Goal: Task Accomplishment & Management: Manage account settings

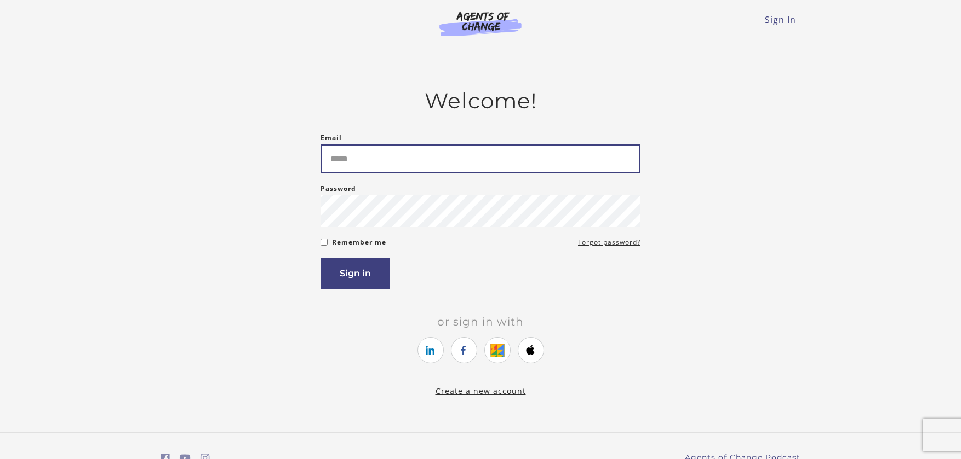
click at [456, 161] on input "Email" at bounding box center [480, 159] width 320 height 29
type input "**********"
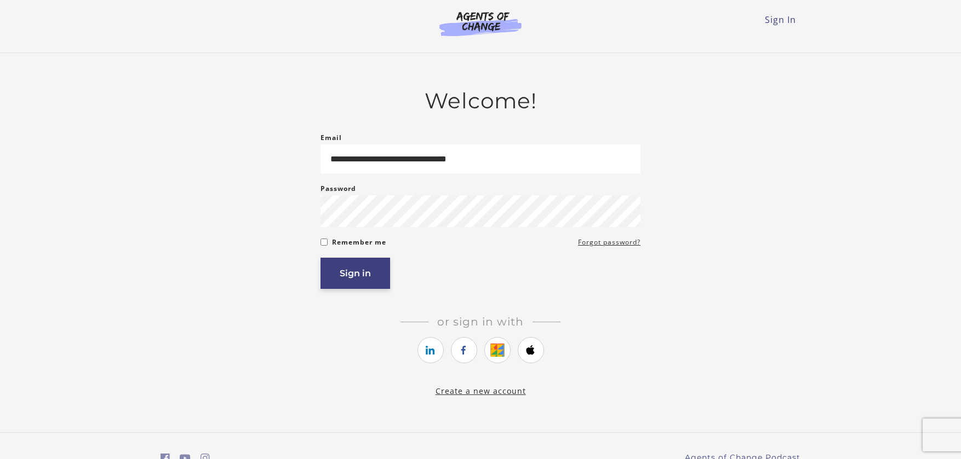
click at [388, 277] on button "Sign in" at bounding box center [355, 273] width 70 height 31
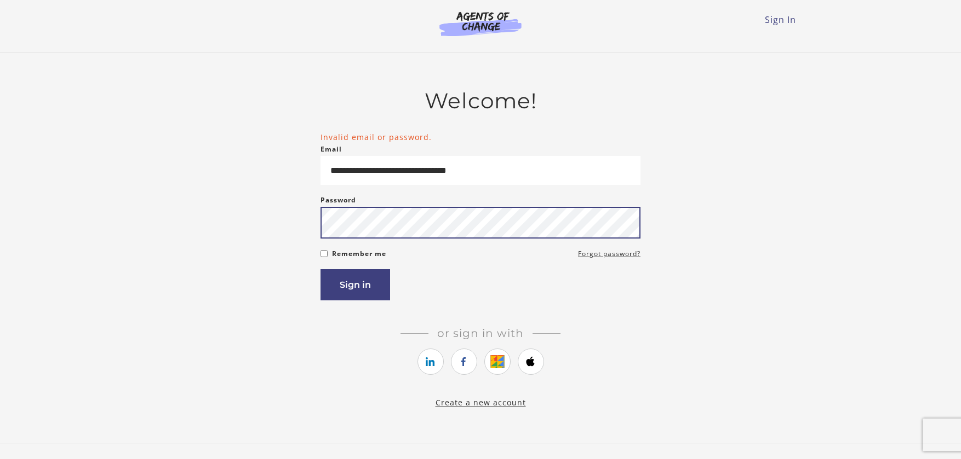
click at [320, 269] on button "Sign in" at bounding box center [355, 284] width 70 height 31
